Goal: Transaction & Acquisition: Purchase product/service

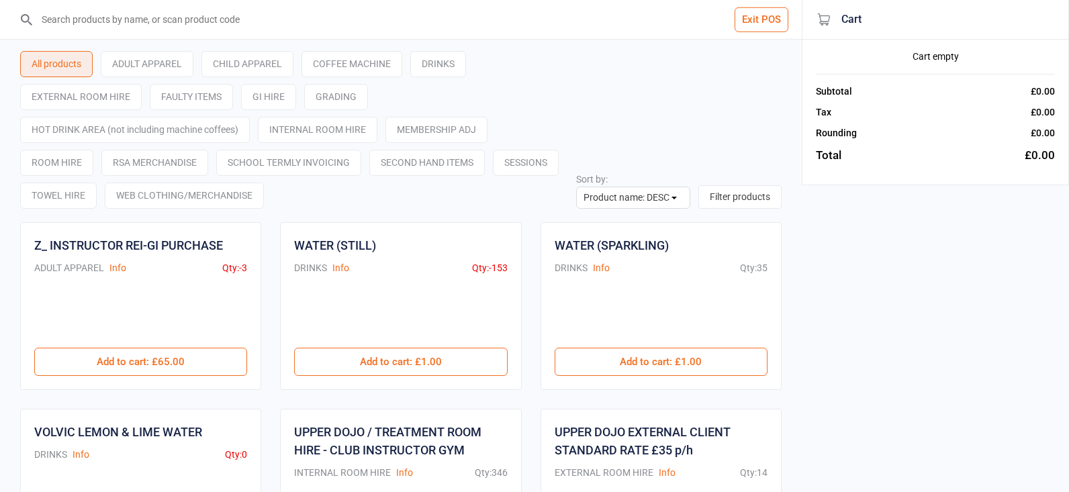
select select "name-desc"
click at [107, 18] on input "search" at bounding box center [409, 19] width 748 height 39
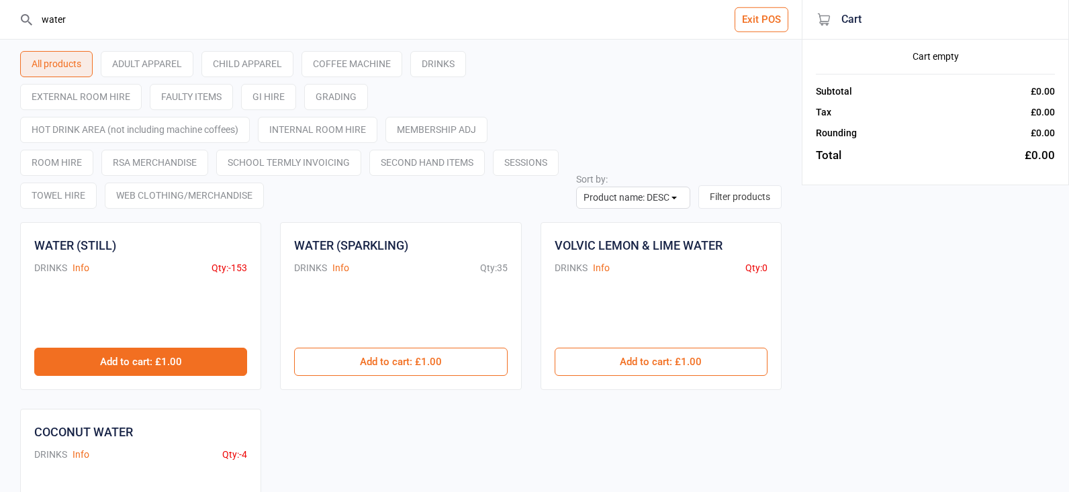
type input "water"
click at [176, 362] on button "Add to cart : £1.00" at bounding box center [140, 362] width 213 height 28
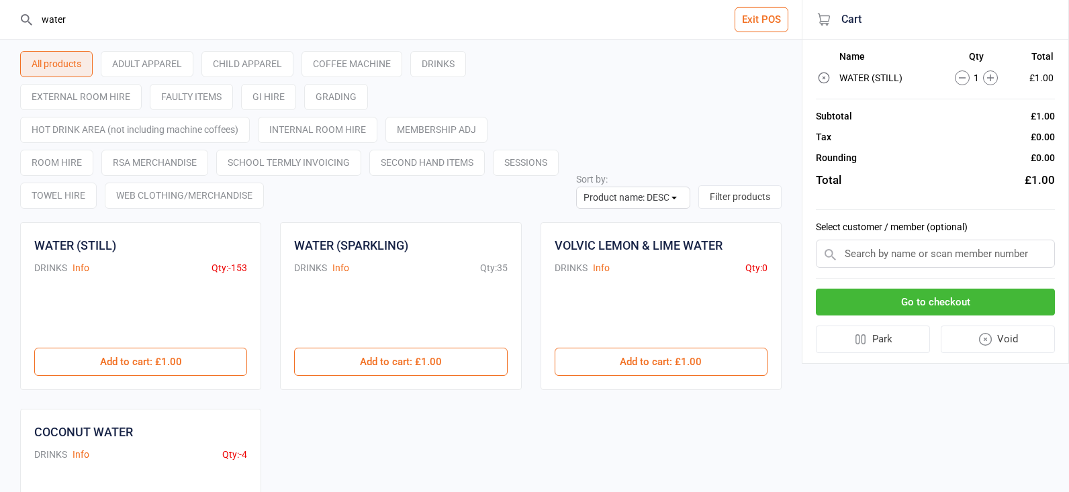
click at [920, 303] on button "Go to checkout" at bounding box center [935, 303] width 239 height 28
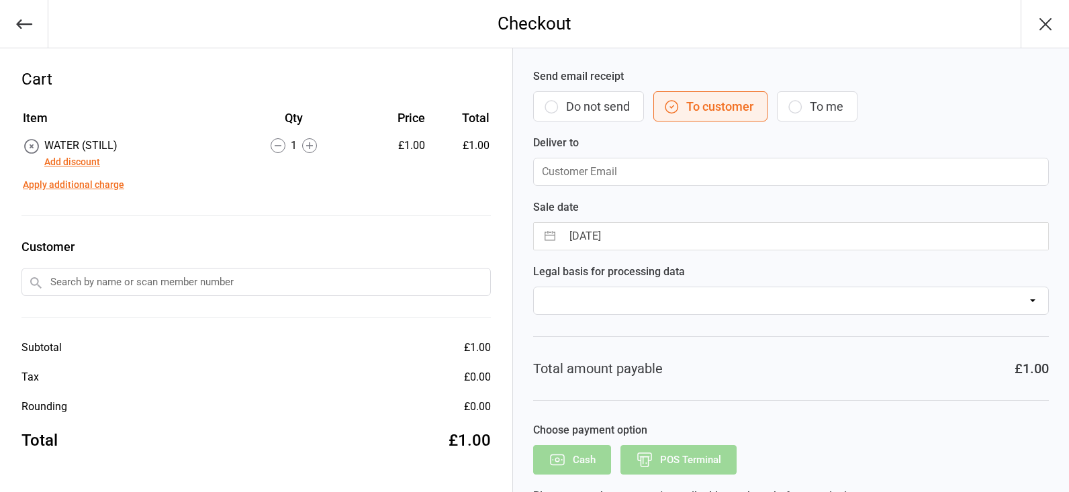
click at [101, 281] on input "text" at bounding box center [256, 282] width 470 height 28
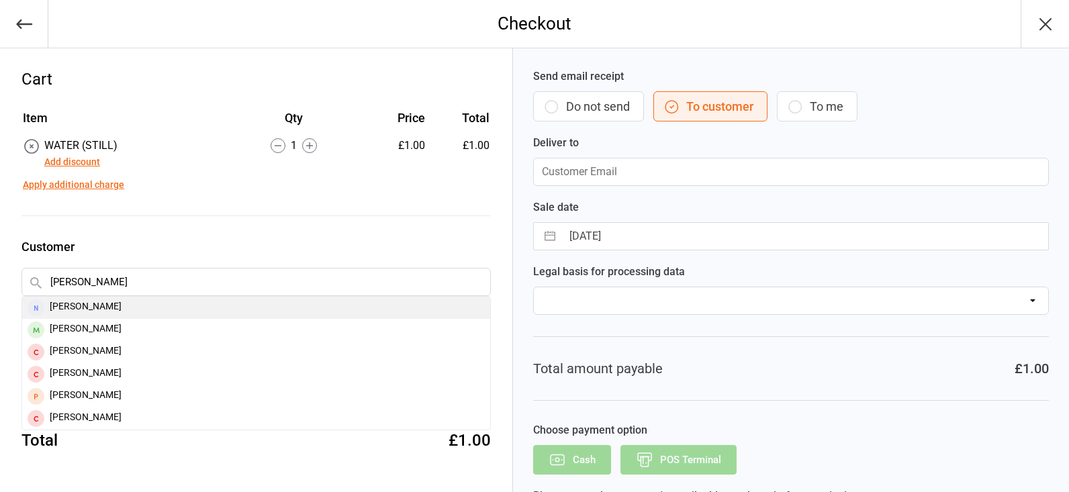
type input "true man"
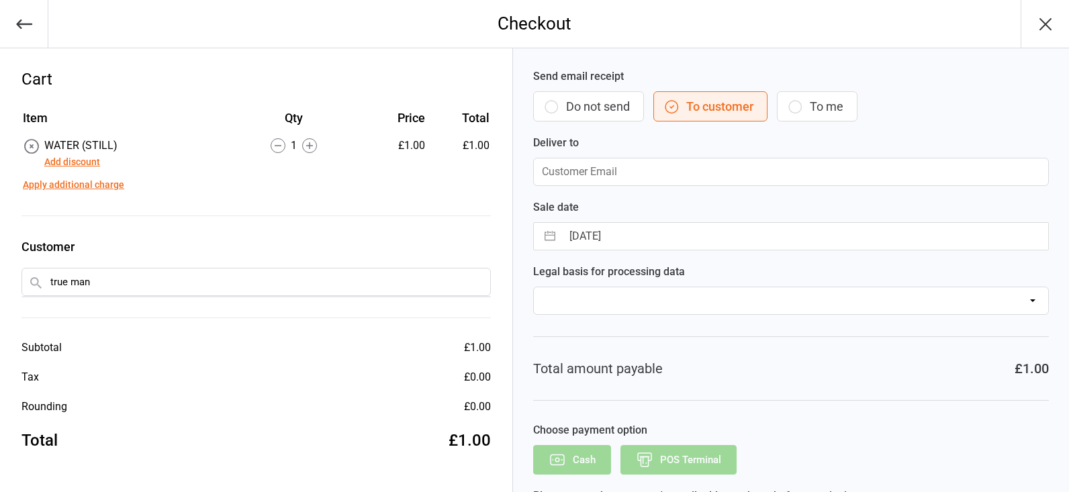
drag, startPoint x: 104, startPoint y: 302, endPoint x: 99, endPoint y: 330, distance: 28.6
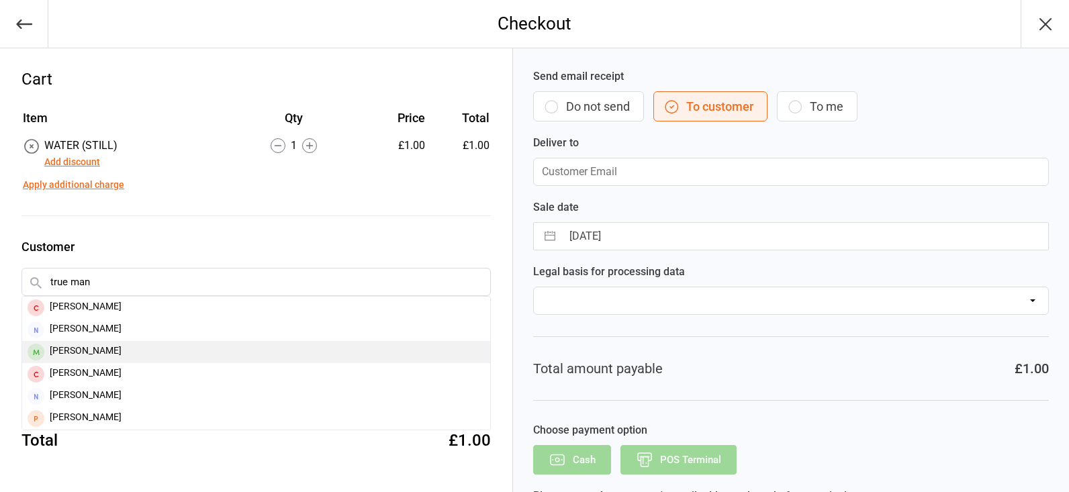
click at [146, 357] on div "Jack Trueman" at bounding box center [256, 352] width 468 height 22
type input "Trueman.siobhan@gmail.com"
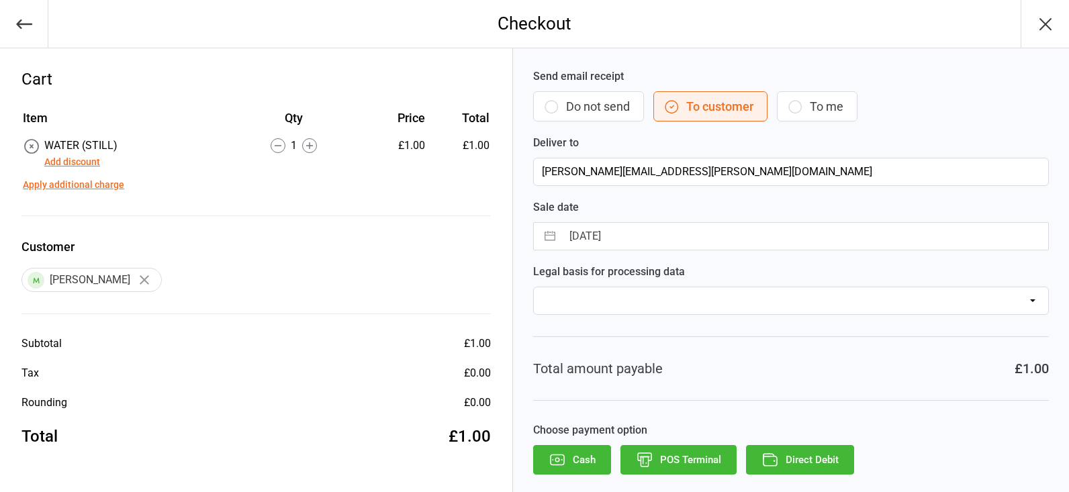
click at [679, 454] on button "POS Terminal" at bounding box center [679, 460] width 116 height 30
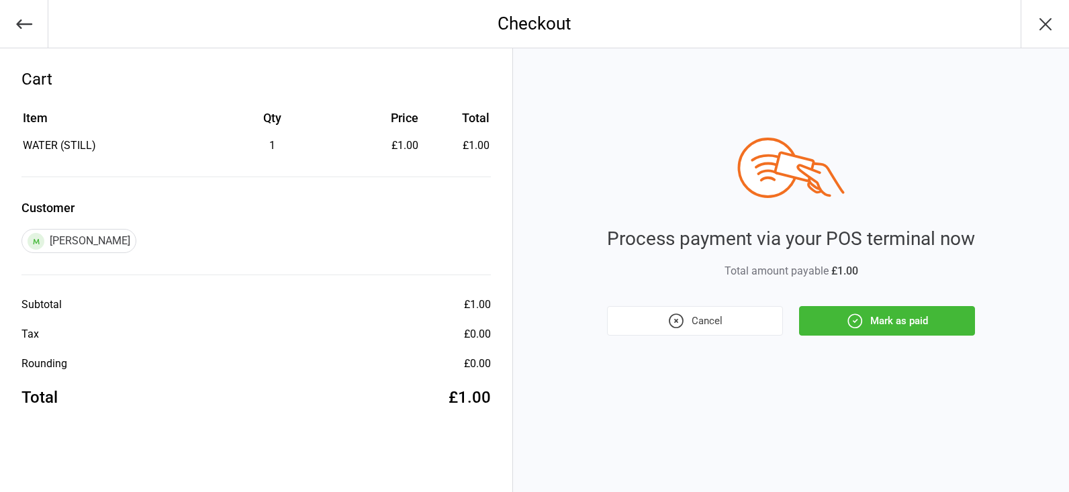
click at [922, 320] on button "Mark as paid" at bounding box center [887, 321] width 176 height 30
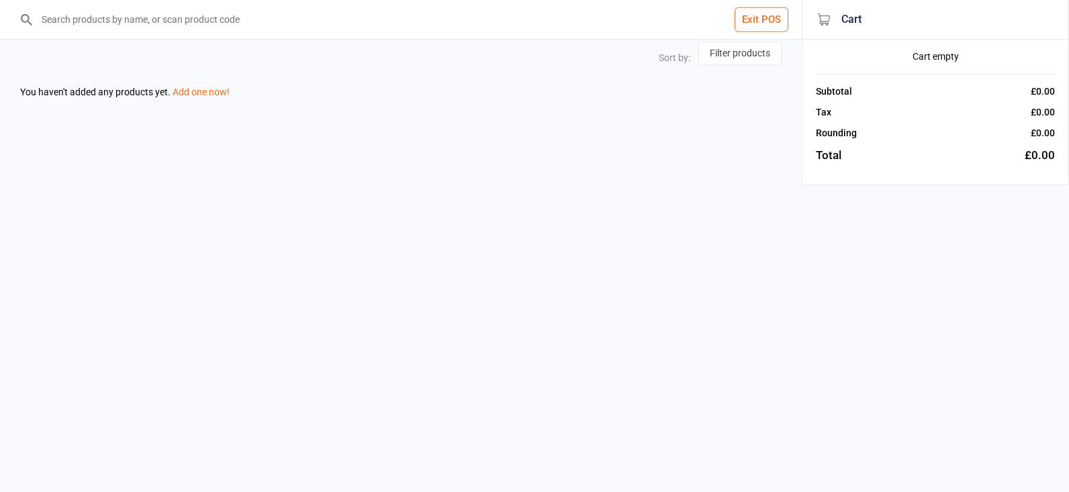
select select "name-desc"
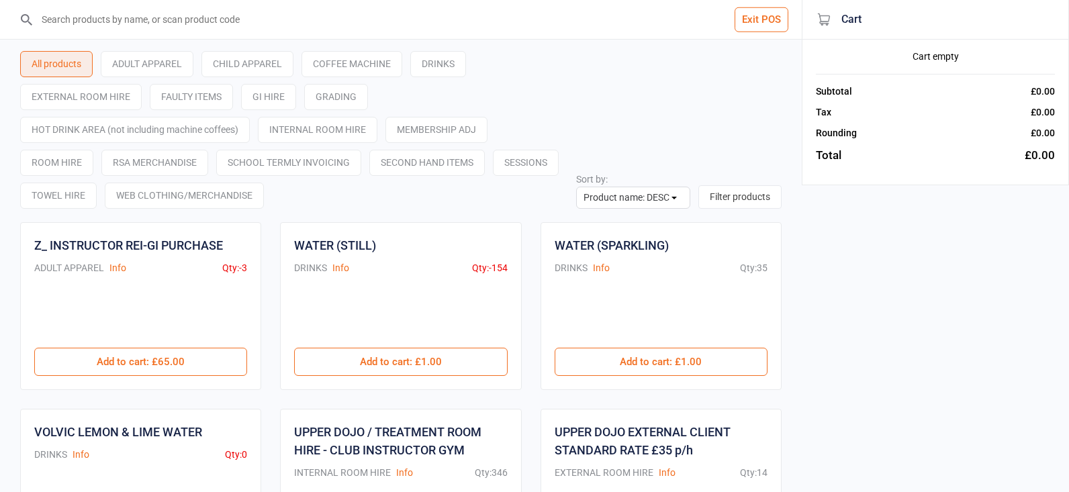
click at [126, 18] on input "search" at bounding box center [409, 19] width 748 height 39
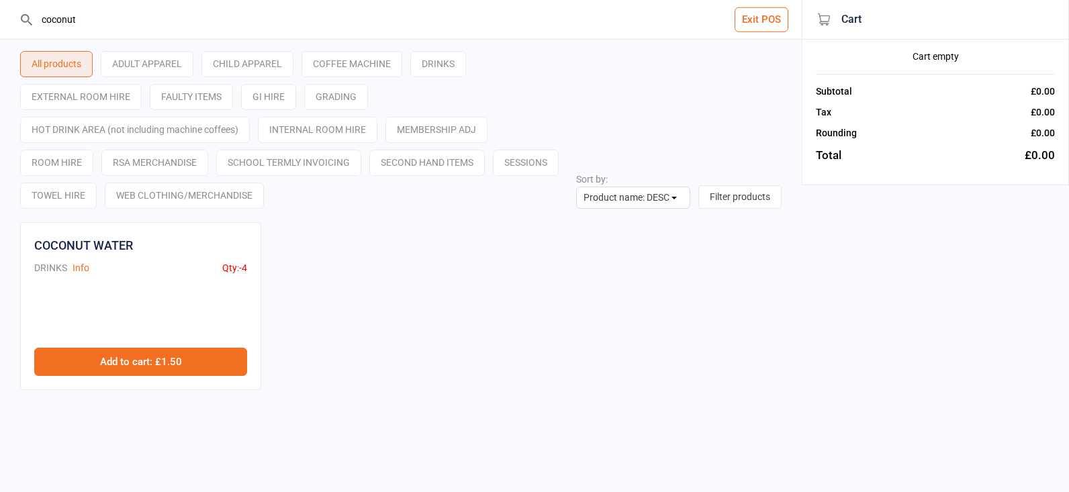
type input "coconut"
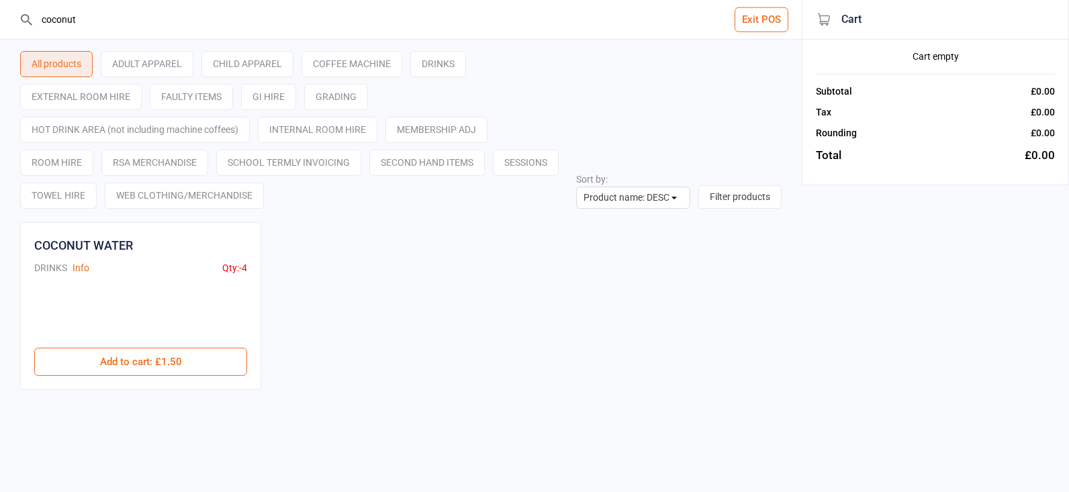
drag, startPoint x: 187, startPoint y: 355, endPoint x: 255, endPoint y: 327, distance: 72.9
click at [187, 355] on button "Add to cart : £1.50" at bounding box center [140, 362] width 213 height 28
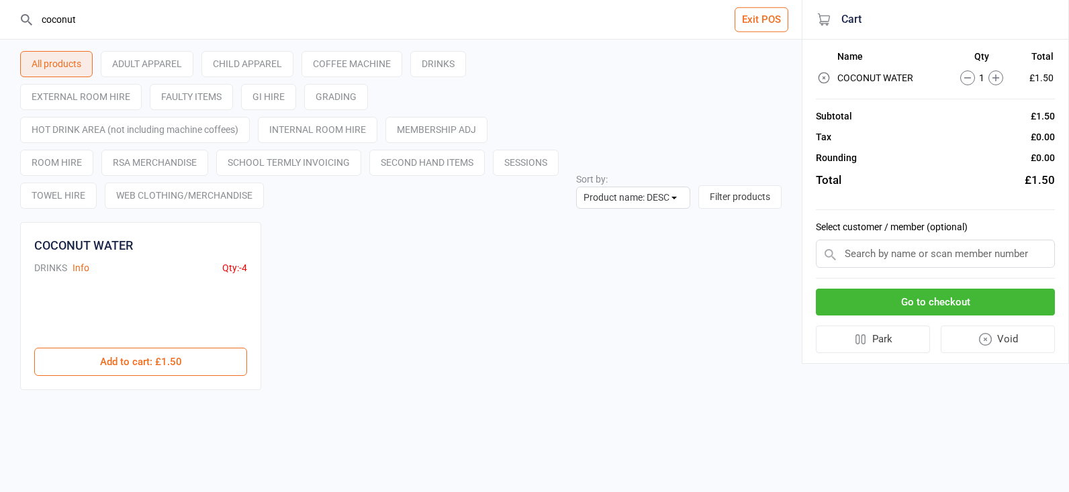
click at [932, 295] on button "Go to checkout" at bounding box center [935, 303] width 239 height 28
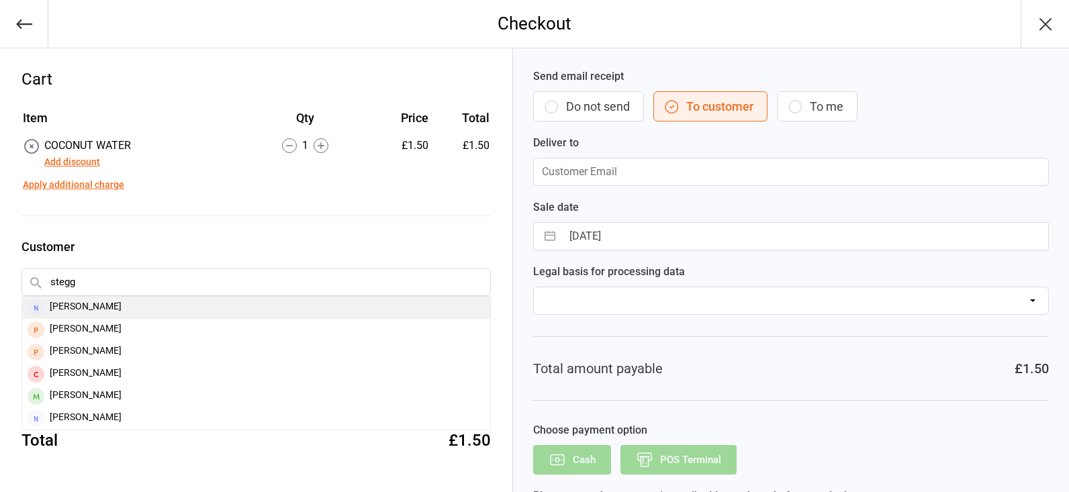
type input "stegg"
drag, startPoint x: 105, startPoint y: 312, endPoint x: 82, endPoint y: 311, distance: 23.5
click at [105, 312] on div "Nicky Steggles" at bounding box center [256, 308] width 468 height 22
type input "Nickyandmark@gmail.com"
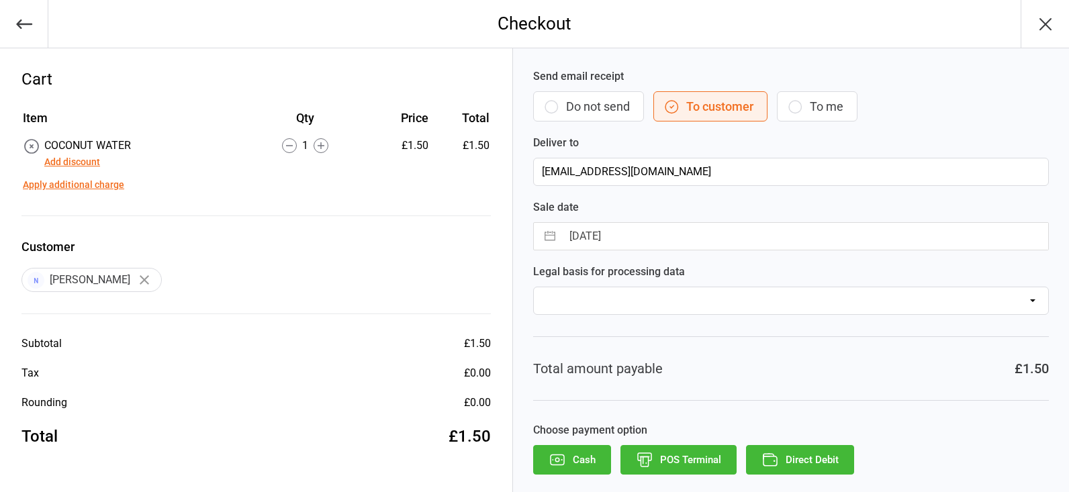
click at [575, 456] on button "Cash" at bounding box center [572, 460] width 78 height 30
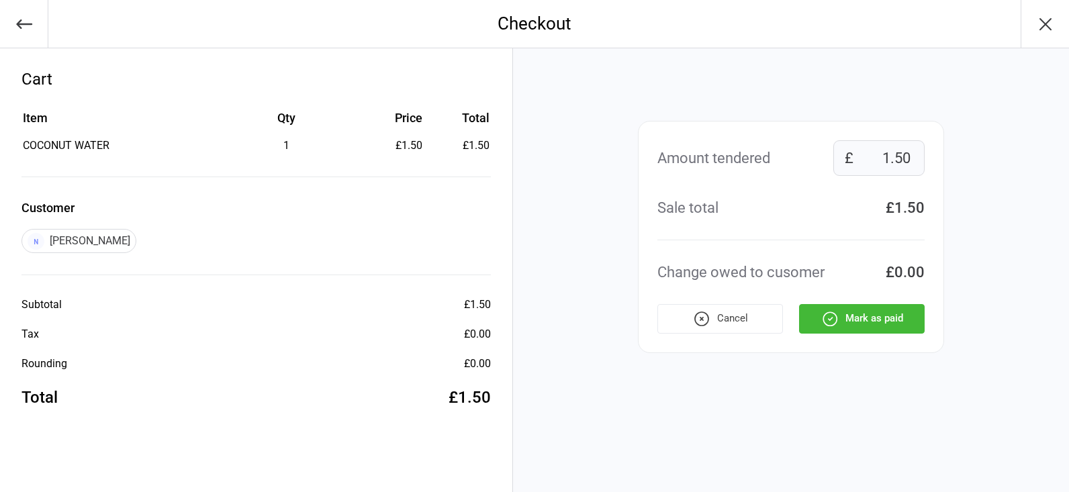
click at [875, 323] on button "Mark as paid" at bounding box center [862, 319] width 126 height 30
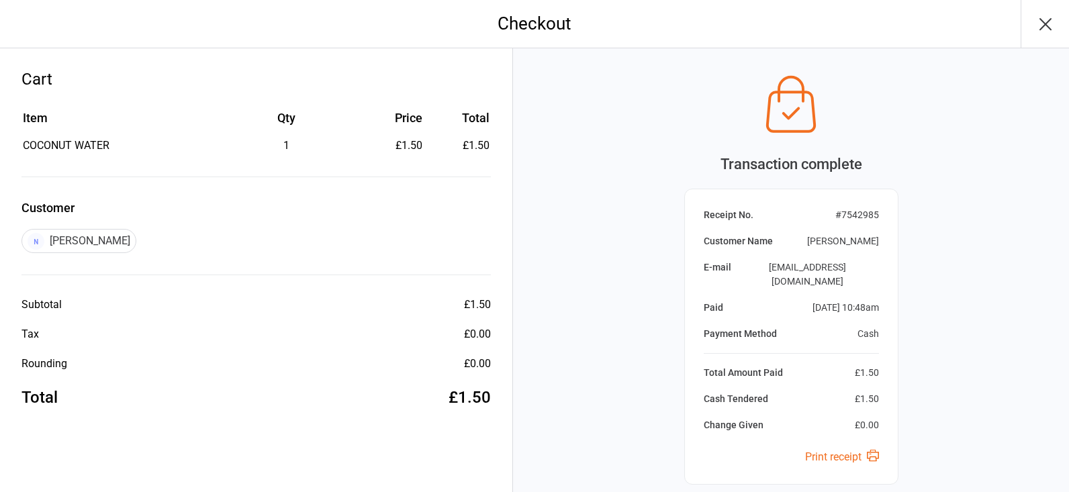
drag, startPoint x: 817, startPoint y: 458, endPoint x: 750, endPoint y: 383, distance: 100.9
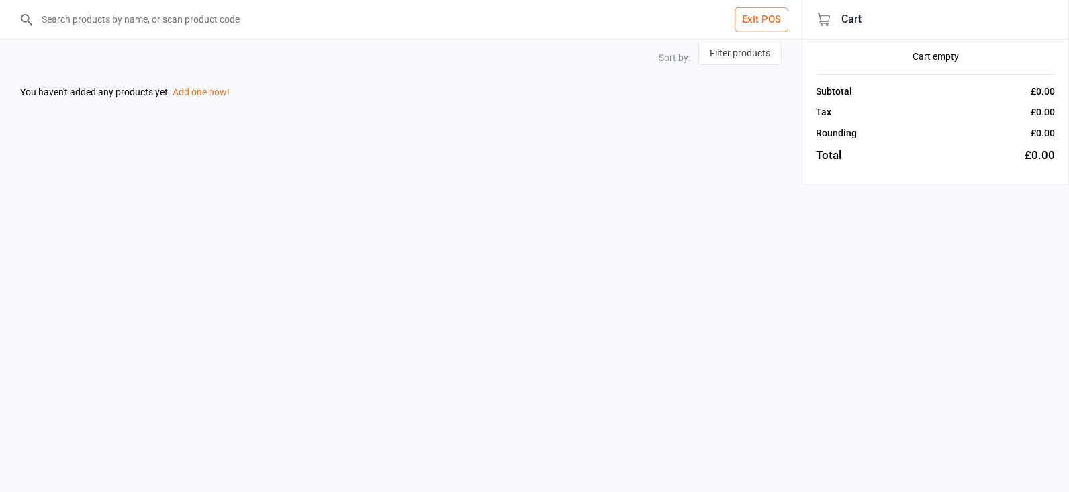
select select "name-desc"
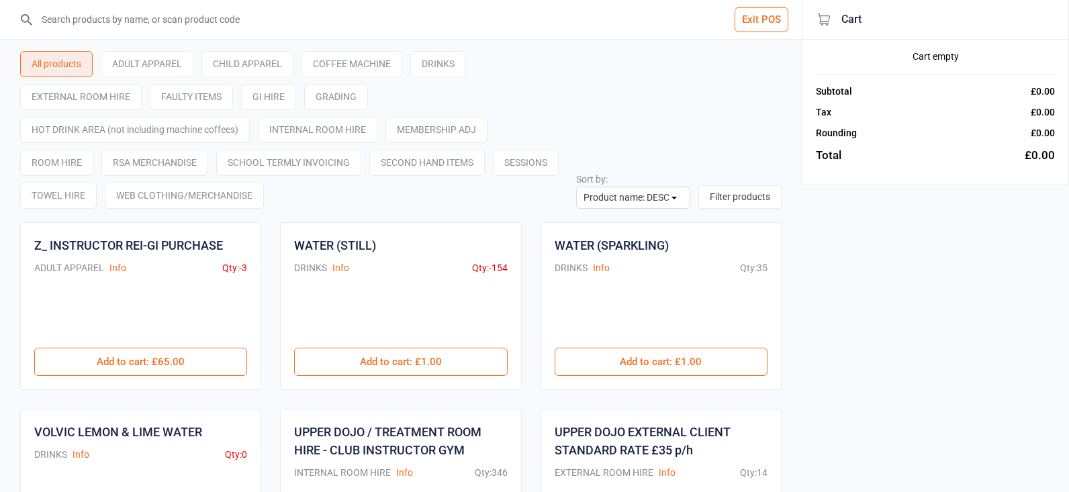
click at [13, 25] on header "Exit POS" at bounding box center [401, 20] width 802 height 40
click at [87, 25] on input "search" at bounding box center [409, 19] width 748 height 39
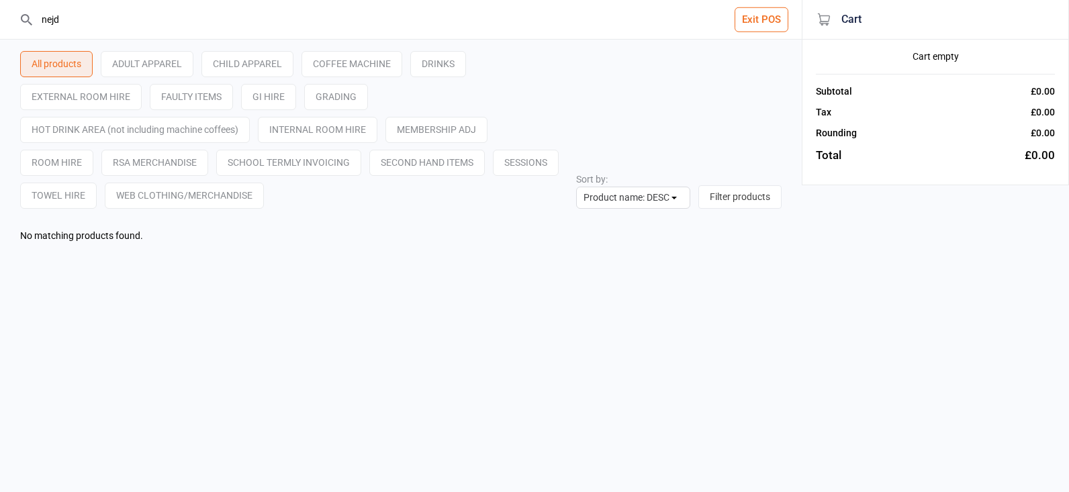
type input "nejd"
click at [759, 20] on button "Exit POS" at bounding box center [762, 19] width 54 height 25
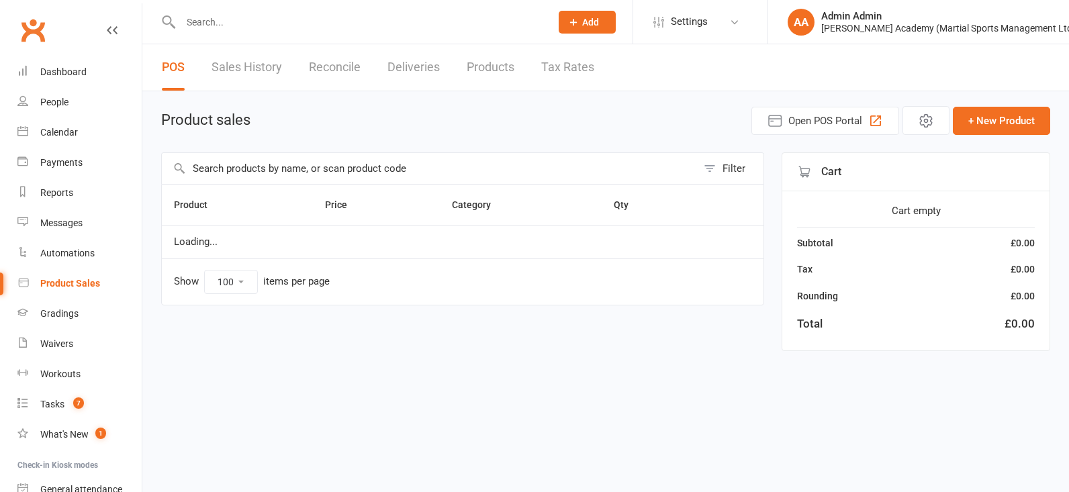
select select "100"
